Goal: Task Accomplishment & Management: Use online tool/utility

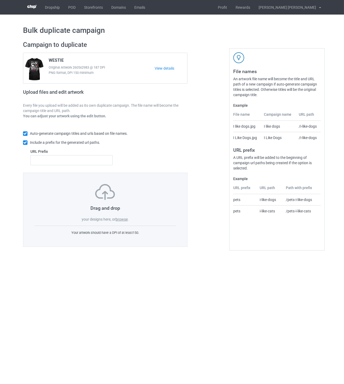
click at [124, 220] on label "browse" at bounding box center [122, 219] width 12 height 4
click at [0, 0] on input "browse" at bounding box center [0, 0] width 0 height 0
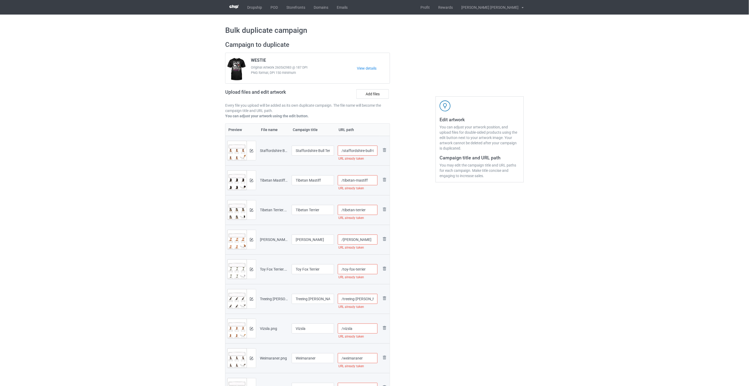
click at [344, 149] on input "/staffordshire-bull-terrier" at bounding box center [358, 151] width 40 height 10
drag, startPoint x: 374, startPoint y: 151, endPoint x: 366, endPoint y: 150, distance: 8.8
click at [344, 150] on input "/staffordshire-bull-terrier-tra2" at bounding box center [358, 151] width 40 height 10
type input "/staffordshire-bull-terrier-tra2"
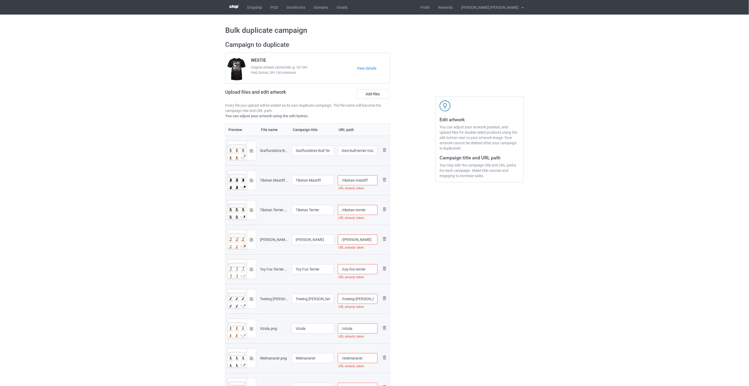
click at [344, 180] on input "/tibetan-mastiff" at bounding box center [358, 180] width 40 height 10
paste input "-tra2"
type input "/tibetan-mastiff-tra2"
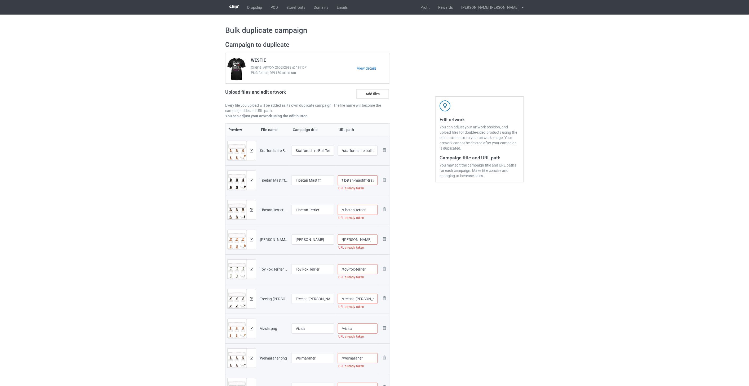
scroll to position [0, 0]
click at [344, 211] on input "/tibetan-terrier" at bounding box center [358, 210] width 40 height 10
paste input "-tra2"
type input "/tibetan-terrier-tra2"
click at [344, 242] on input "/[PERSON_NAME]" at bounding box center [358, 240] width 40 height 10
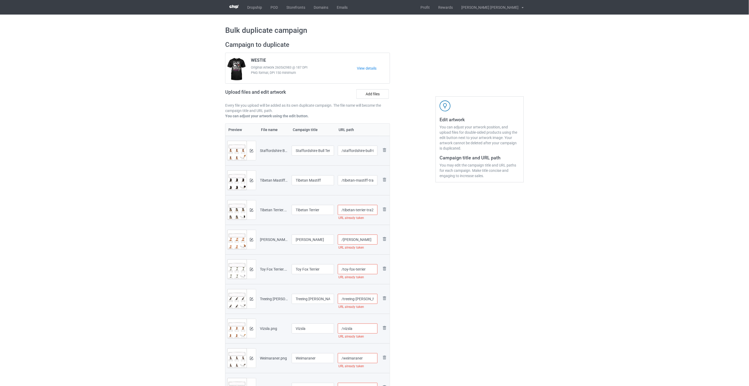
paste input "-tra2"
type input "/[PERSON_NAME]-tra2"
click at [344, 270] on input "/toy-fox-terrier" at bounding box center [358, 269] width 40 height 10
paste input "-tra2"
type input "/toy-fox-terrier-tra2"
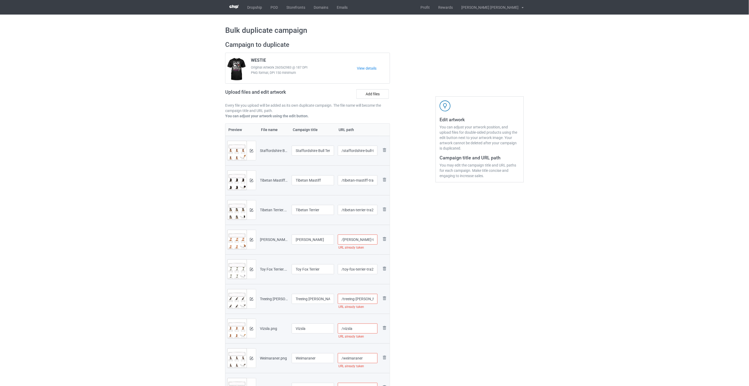
click at [344, 239] on input "/[PERSON_NAME]-tra2" at bounding box center [358, 240] width 40 height 10
type input "/[PERSON_NAME]-tra2"
click at [344, 297] on input "/treeing-[PERSON_NAME]-coonhound" at bounding box center [358, 299] width 40 height 10
paste input "-tra2"
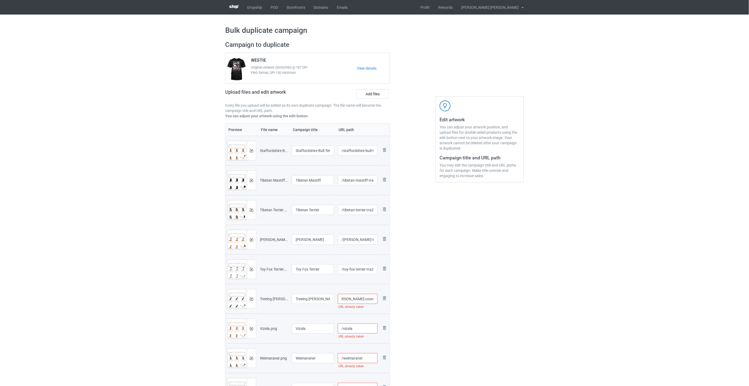
type input "/treeing-[PERSON_NAME]-coonhound-tra2"
click at [344, 324] on input "/vizsla" at bounding box center [358, 329] width 40 height 10
paste input "-tra2"
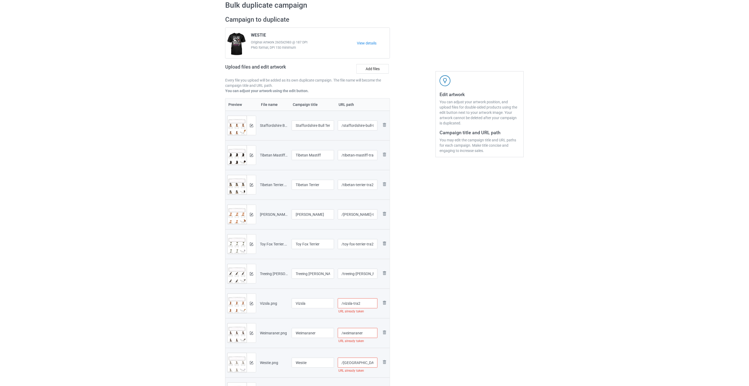
scroll to position [59, 0]
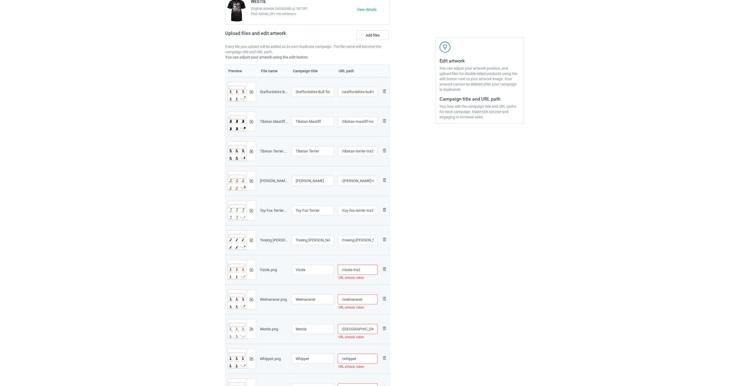
type input "/vizsla-tra2"
click at [344, 300] on input "/weimaraner" at bounding box center [358, 299] width 40 height 10
paste input "-tra2"
type input "/weimaraner-tra2"
click at [344, 332] on input "/[GEOGRAPHIC_DATA]" at bounding box center [358, 329] width 40 height 10
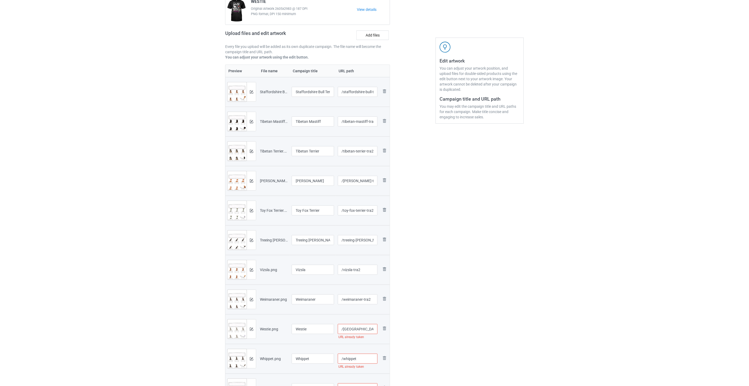
paste input "-tra2"
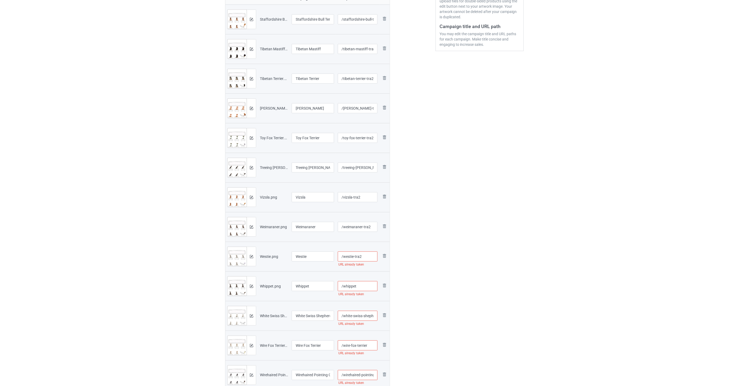
scroll to position [147, 0]
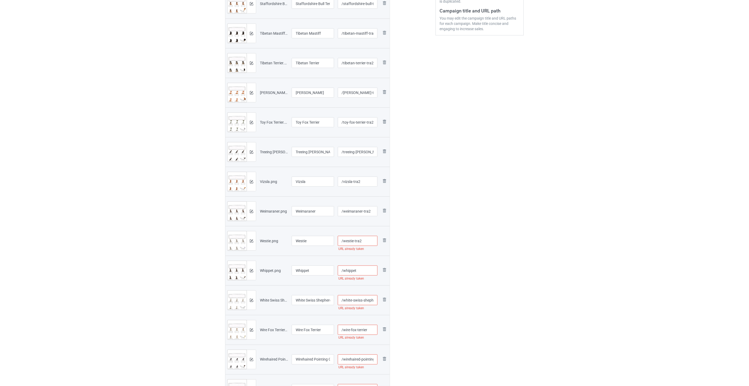
type input "/westie-tra2"
click at [344, 274] on input "/whippet" at bounding box center [358, 271] width 40 height 10
paste input "-tra2"
type input "/whippet-tra2"
click at [344, 300] on input "/white-swiss-shepherd" at bounding box center [358, 300] width 40 height 10
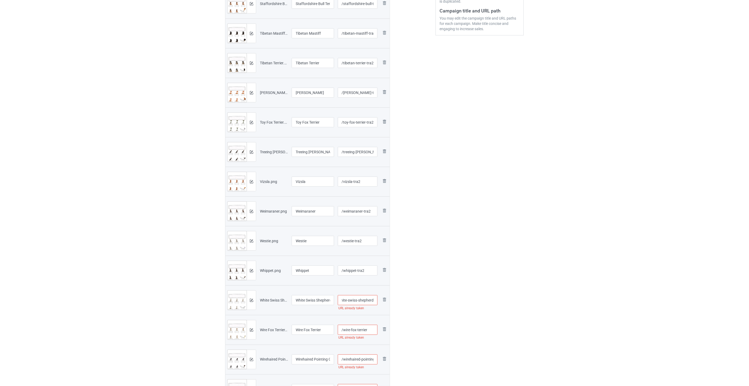
paste input "-tra2"
type input "/white-swiss-shepherd-tra2"
click at [344, 330] on input "/wire-fox-terrier" at bounding box center [358, 330] width 40 height 10
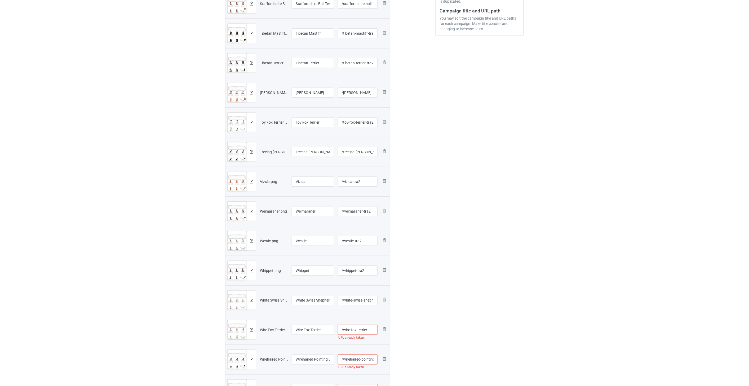
paste input "-tra2"
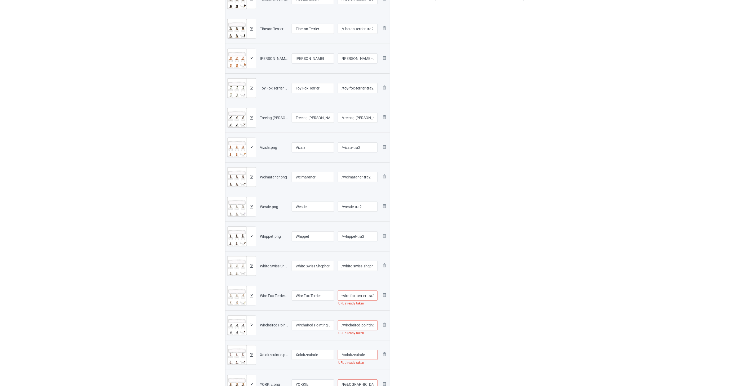
scroll to position [235, 0]
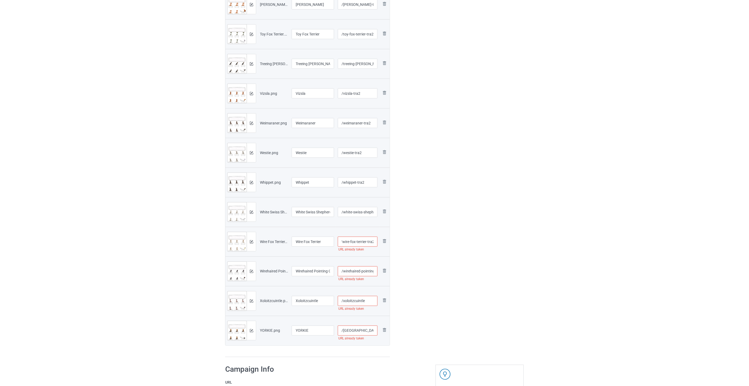
type input "/wire-fox-terrier-tra2"
click at [344, 271] on input "/wirehaired-pointing-griffon" at bounding box center [358, 271] width 40 height 10
paste input "-tra2"
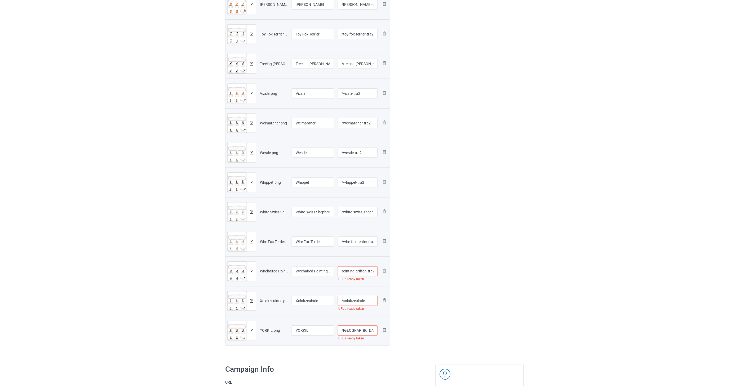
type input "/wirehaired-pointing-griffon-tra2"
click at [344, 302] on input "/xoloitzcuintle" at bounding box center [358, 301] width 40 height 10
paste input "-tra2"
type input "/xoloitzcuintle-tra2"
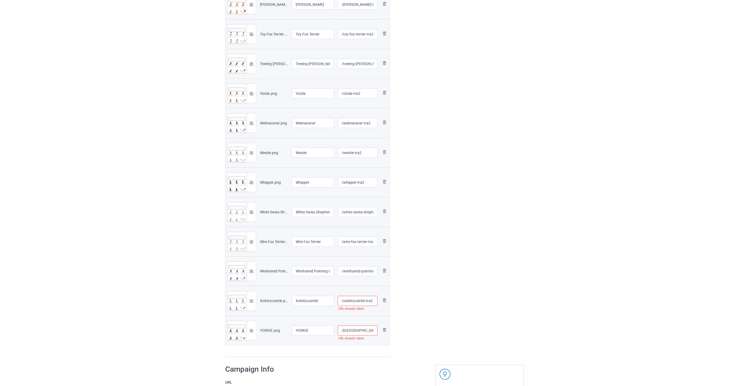
click at [344, 332] on input "/[GEOGRAPHIC_DATA]" at bounding box center [358, 331] width 40 height 10
paste input "-tra2"
type input "/yorkie-tra2"
click at [344, 319] on div "Edit artwork You can adjust your artwork position, and upload files for double-…" at bounding box center [480, 81] width 96 height 559
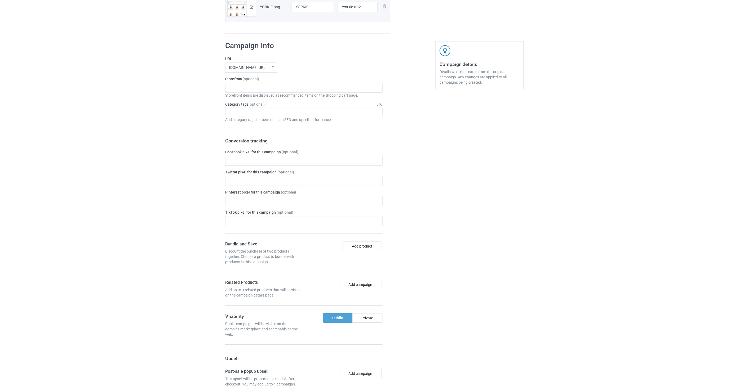
scroll to position [704, 0]
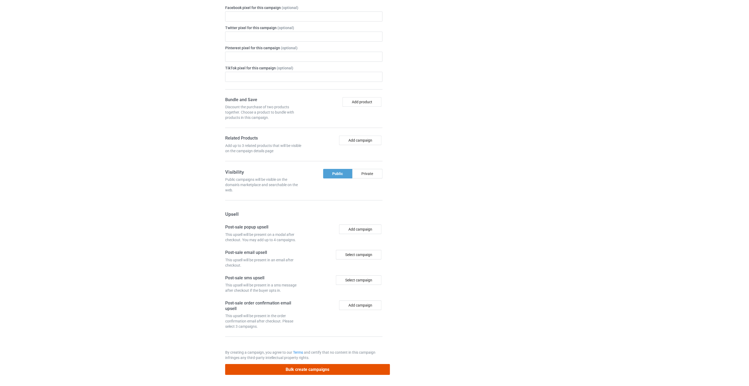
click at [313, 372] on button "Bulk create campaigns" at bounding box center [307, 369] width 165 height 11
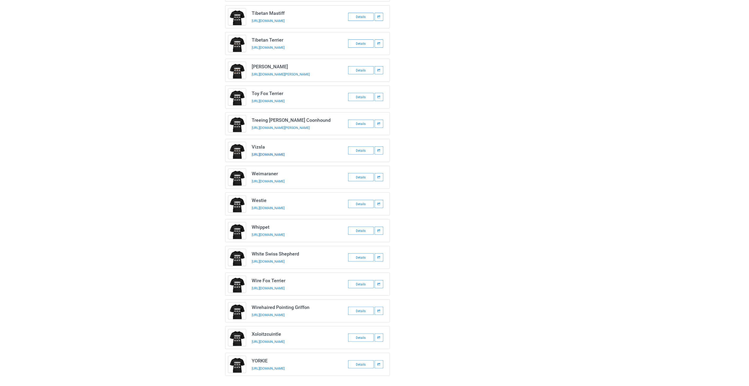
scroll to position [0, 0]
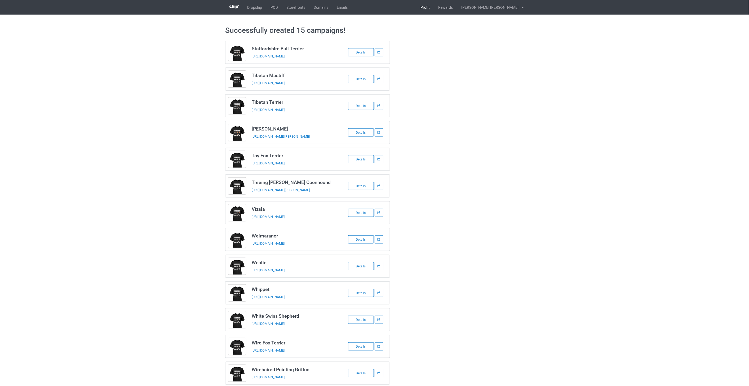
click at [344, 5] on link "Profit" at bounding box center [425, 7] width 18 height 15
